Goal: Find specific page/section

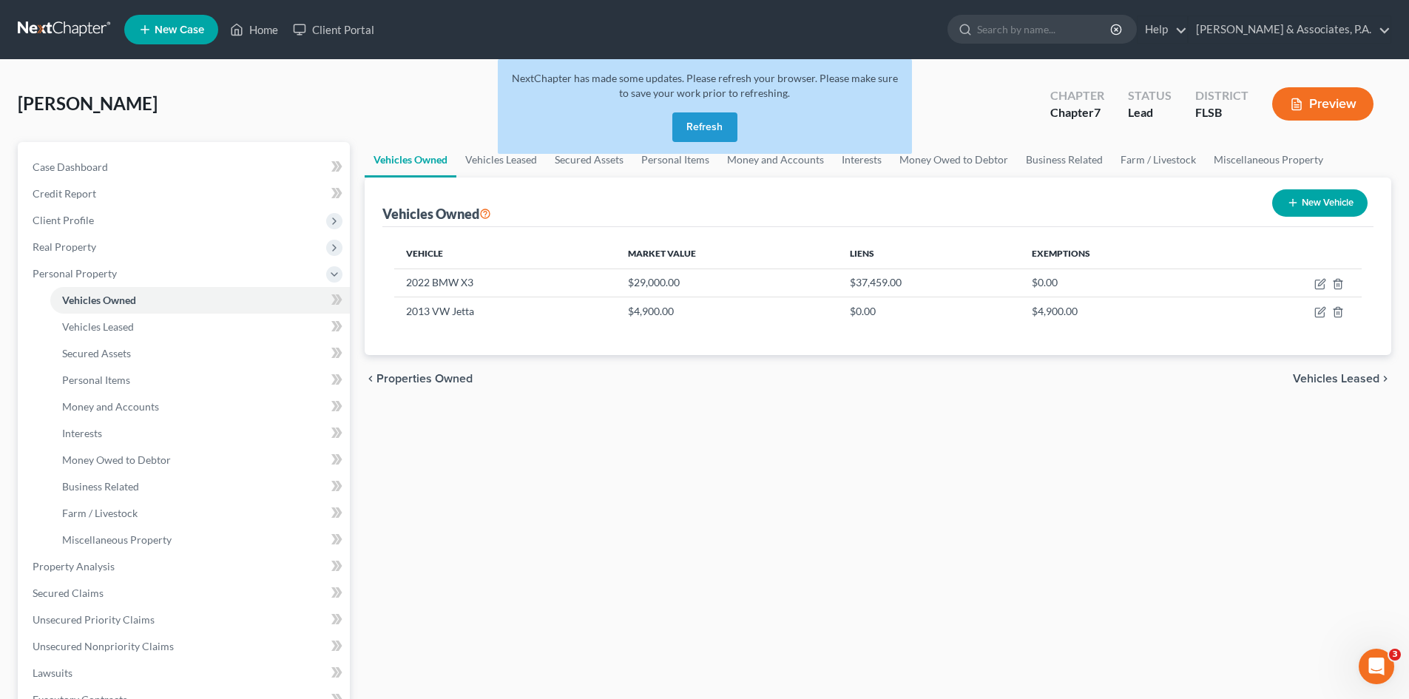
click at [702, 130] on button "Refresh" at bounding box center [704, 127] width 65 height 30
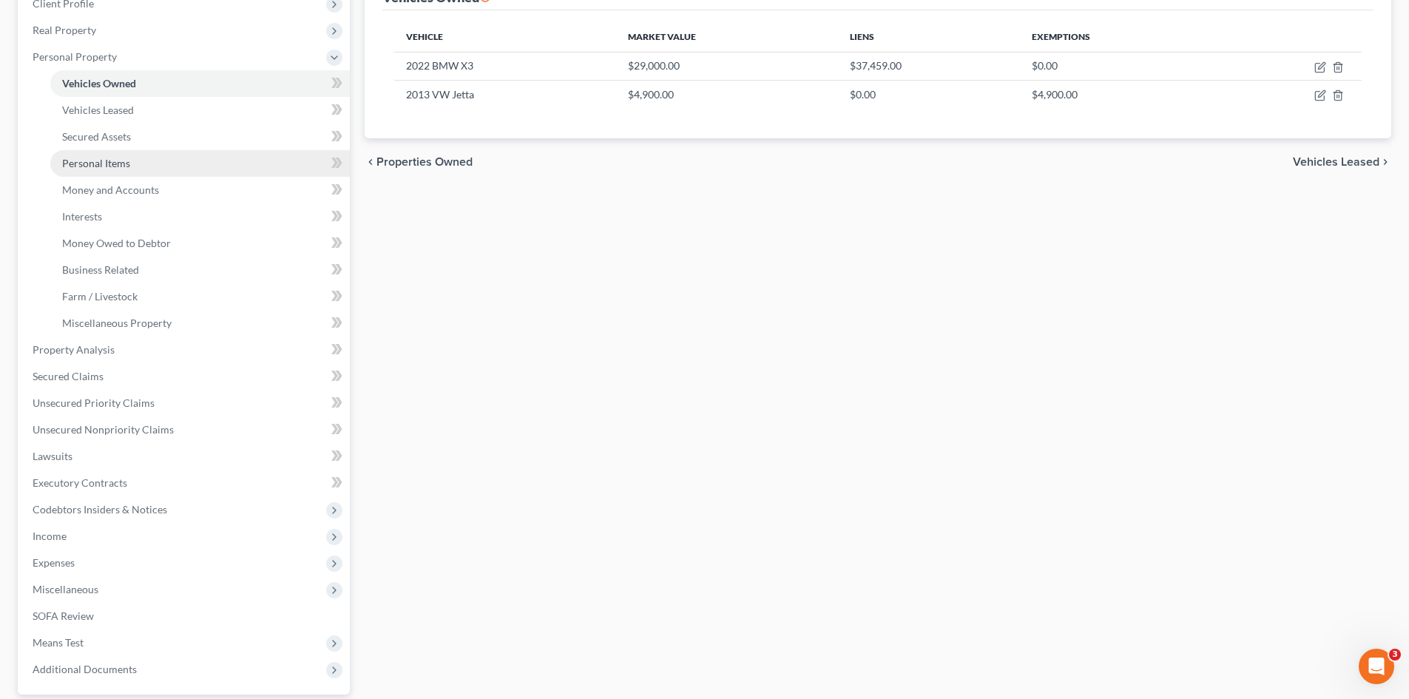
scroll to position [296, 0]
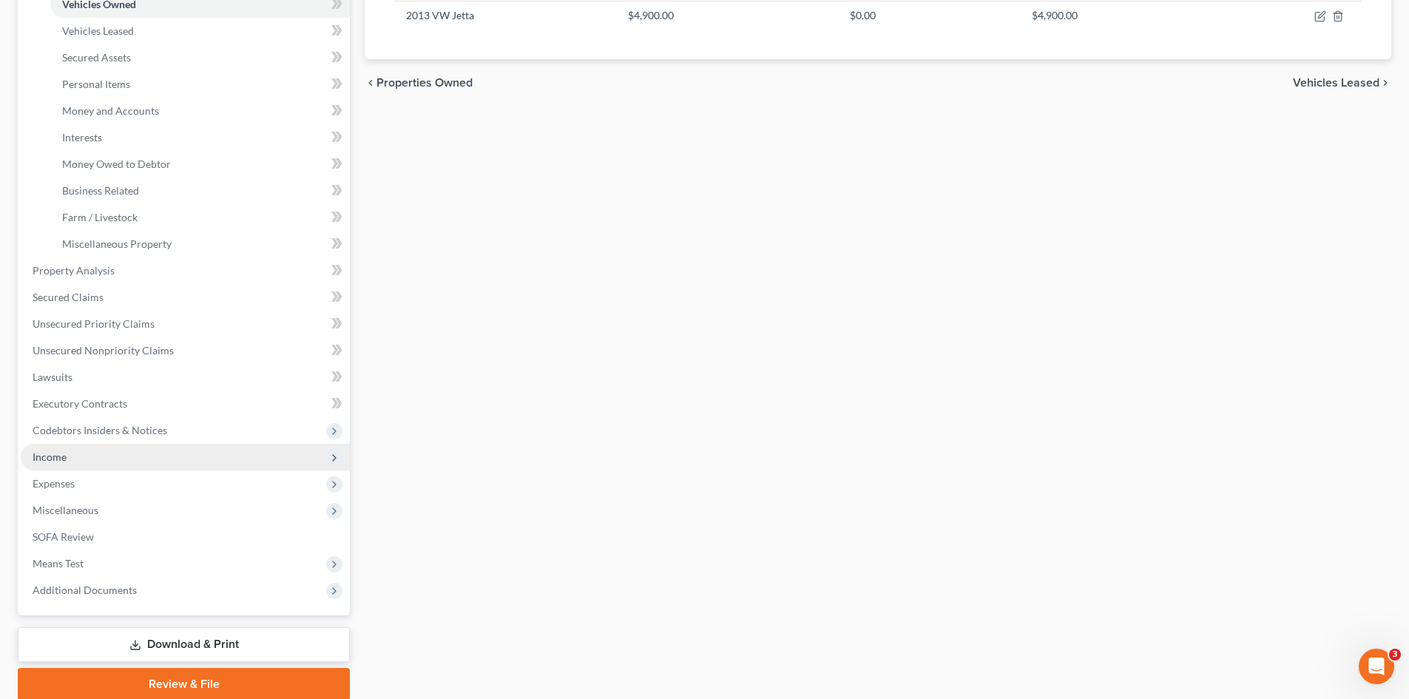
click at [70, 452] on span "Income" at bounding box center [185, 457] width 329 height 27
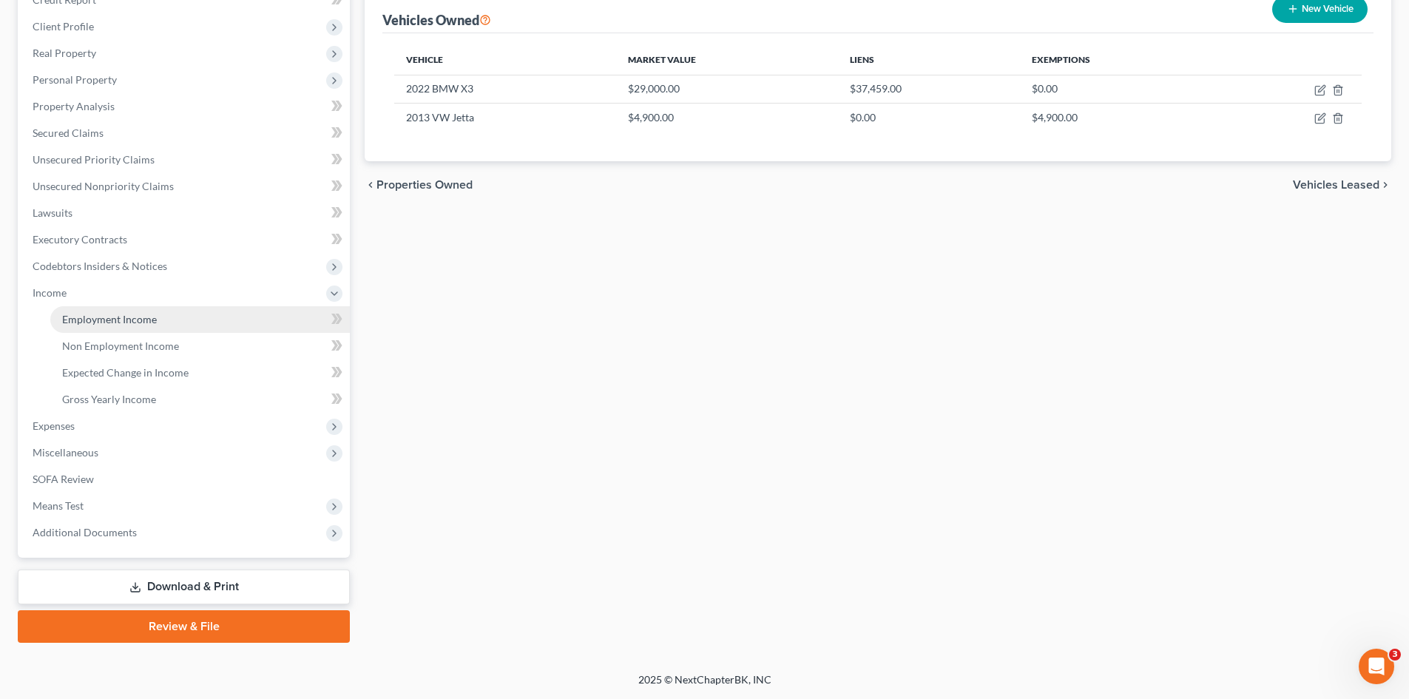
click at [143, 321] on span "Employment Income" at bounding box center [109, 319] width 95 height 13
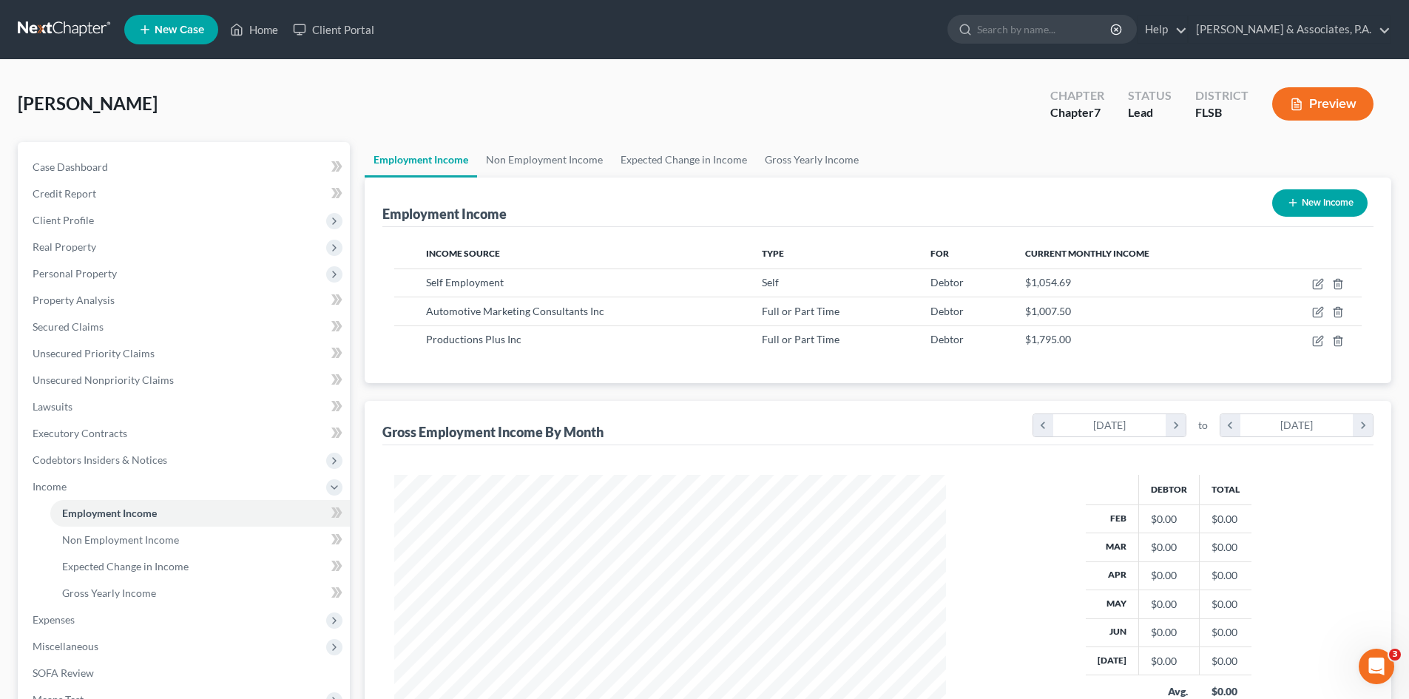
scroll to position [276, 581]
